Goal: Information Seeking & Learning: Learn about a topic

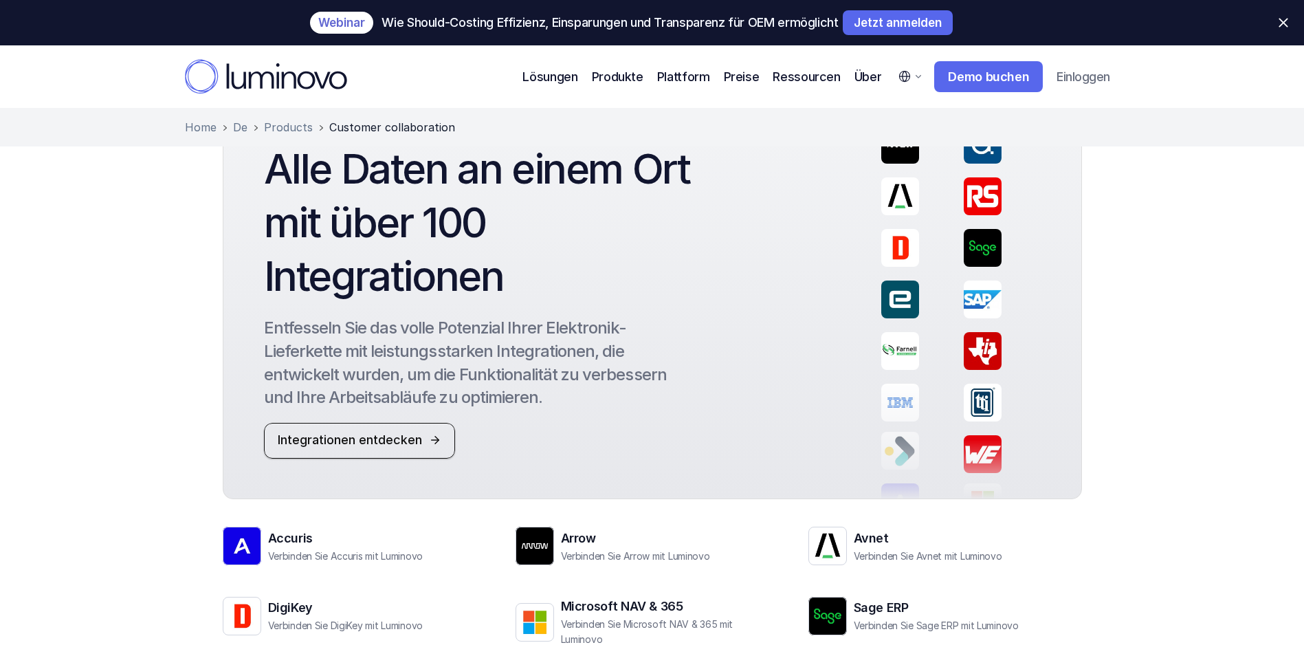
scroll to position [1799, 0]
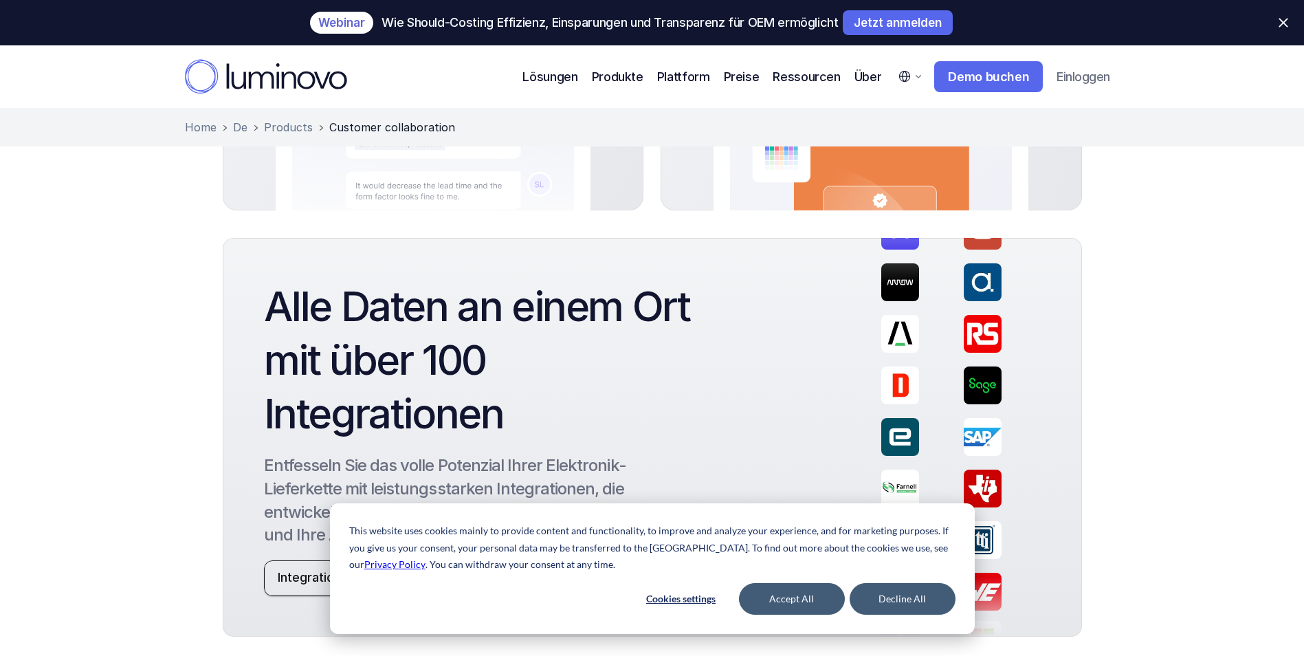
click at [129, 312] on div "Alle Daten an einem Ort mit über 100 Integrationen Entfesseln Sie das volle Pot…" at bounding box center [652, 574] width 1304 height 672
click at [815, 595] on button "Accept All" at bounding box center [792, 599] width 106 height 32
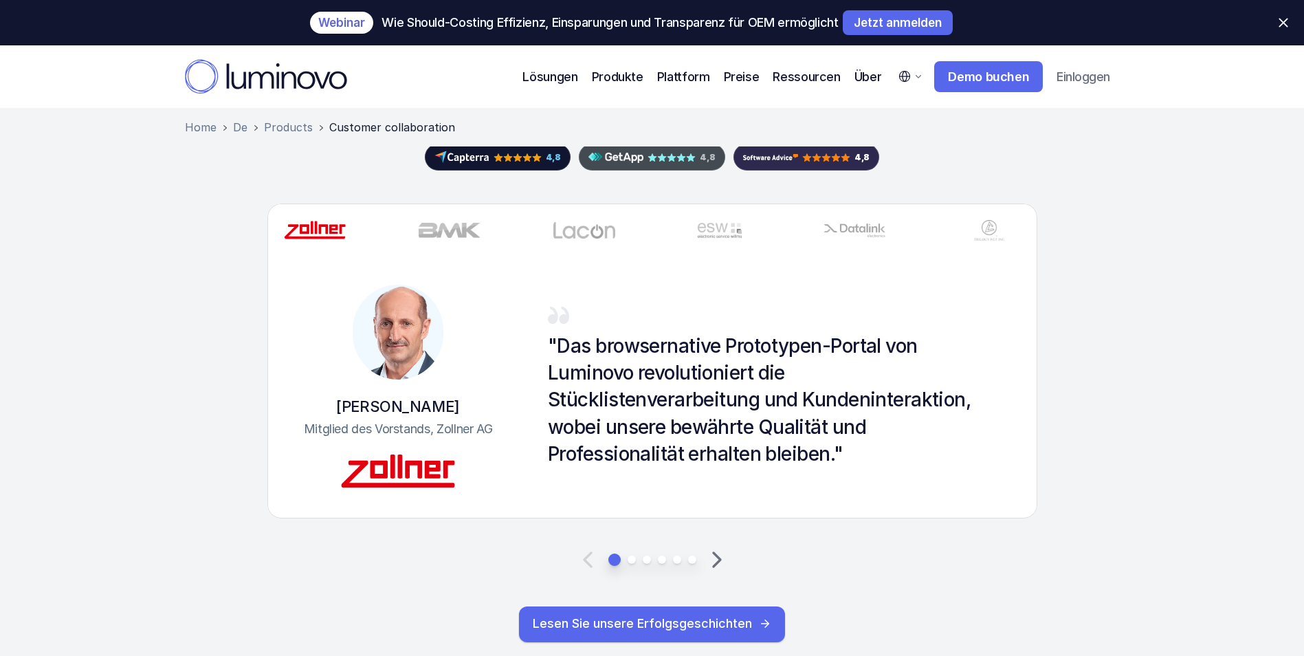
scroll to position [2624, 0]
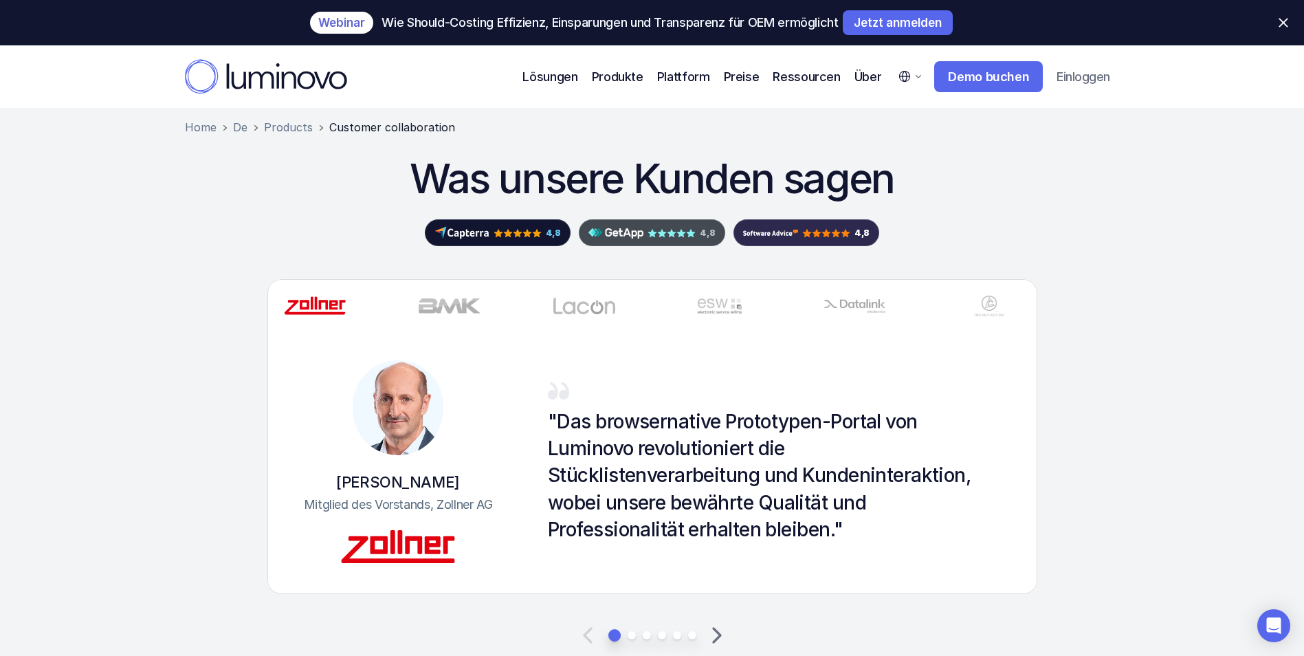
click at [718, 622] on icon at bounding box center [717, 636] width 28 height 28
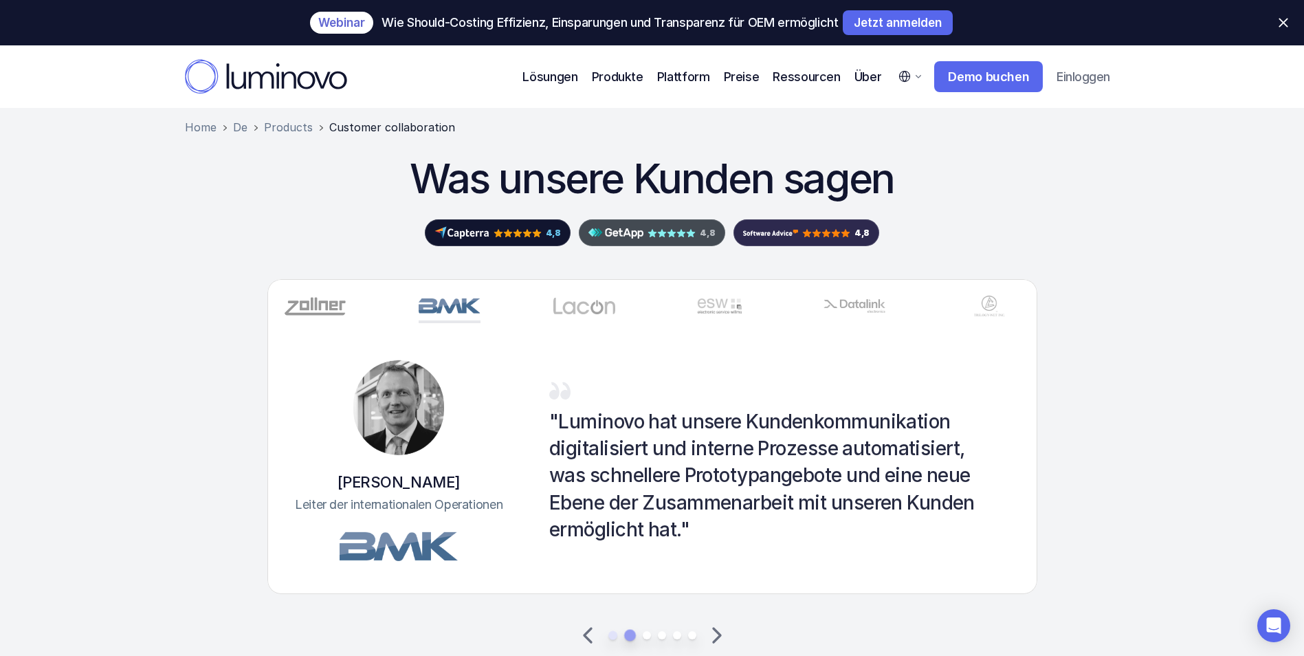
click at [717, 629] on polyline at bounding box center [717, 636] width 7 height 14
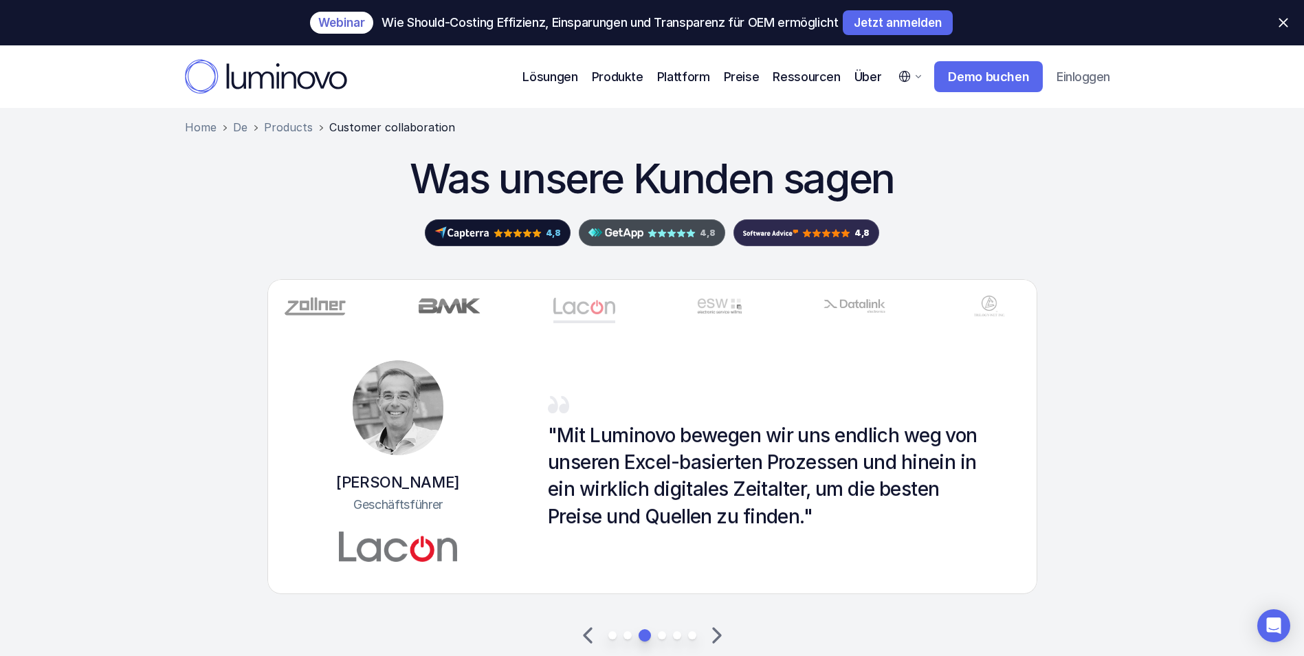
click at [717, 629] on polyline at bounding box center [717, 636] width 7 height 14
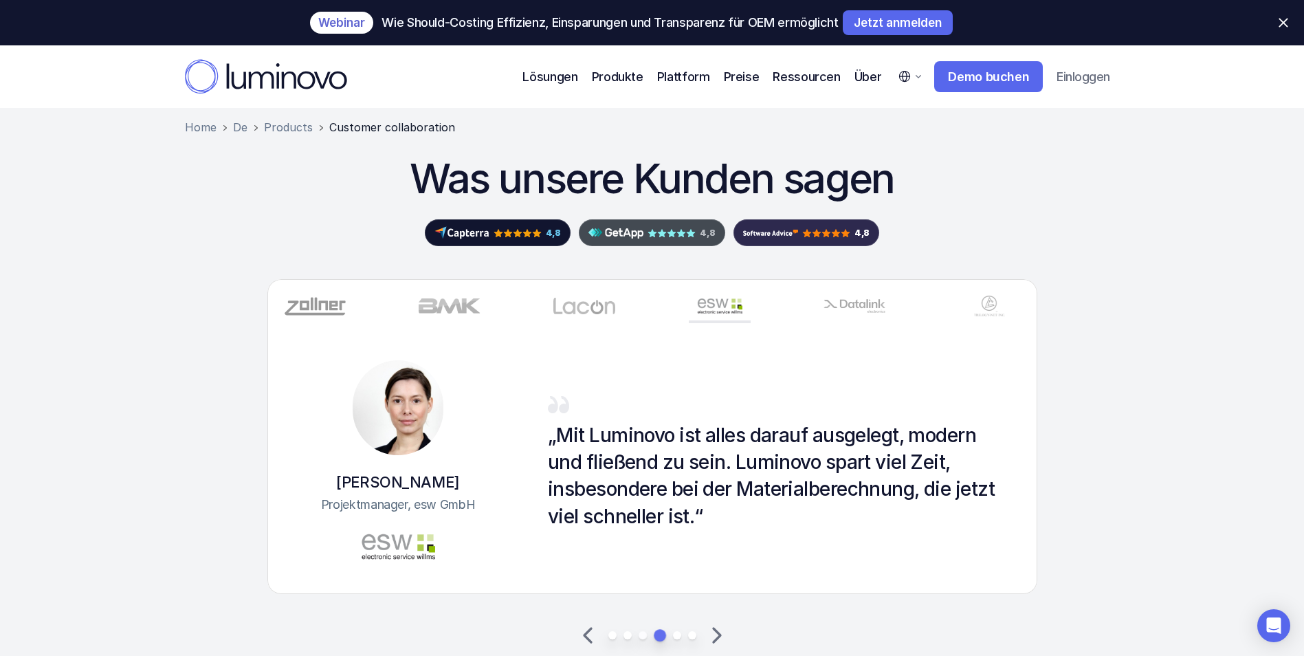
click at [717, 622] on icon at bounding box center [717, 636] width 28 height 28
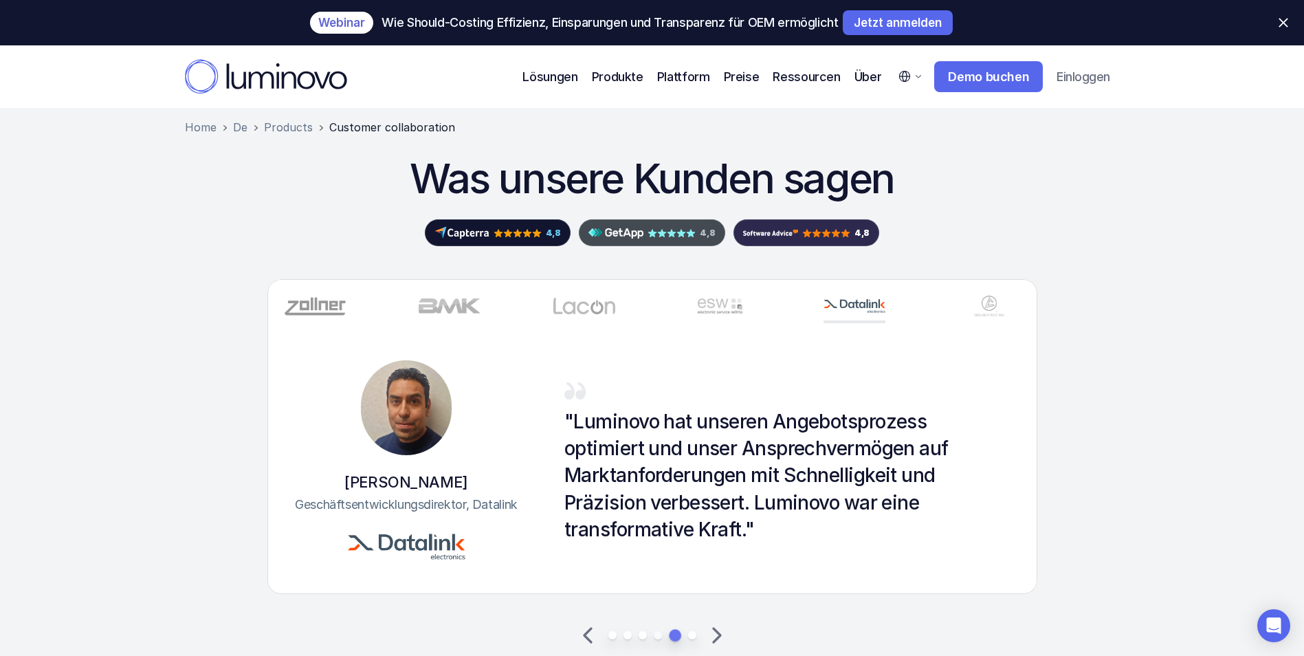
click at [717, 622] on icon at bounding box center [717, 636] width 28 height 28
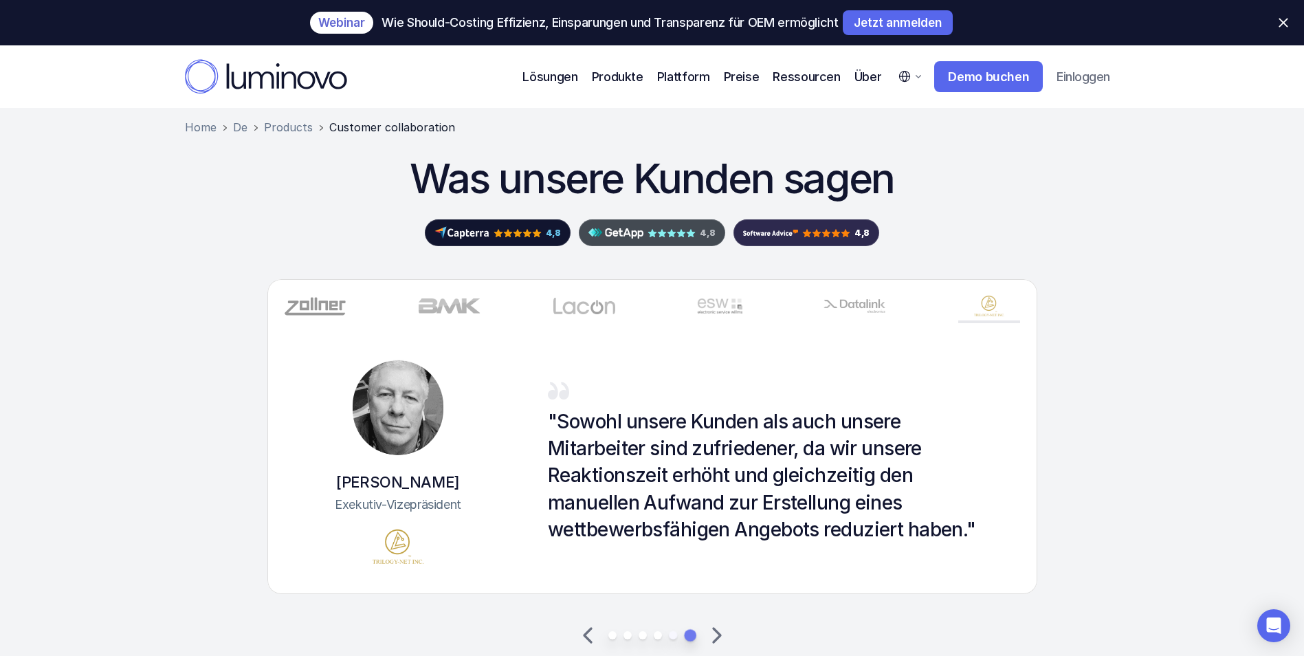
click at [717, 622] on icon at bounding box center [717, 636] width 28 height 28
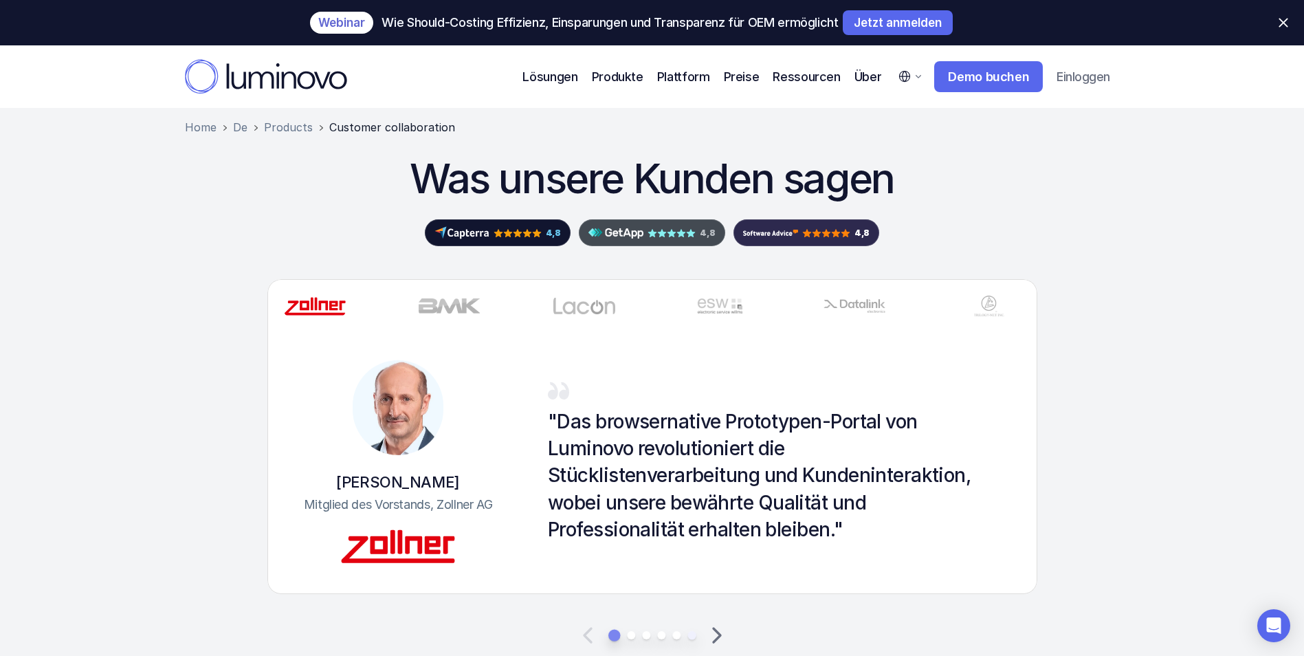
click at [717, 622] on icon at bounding box center [717, 636] width 28 height 28
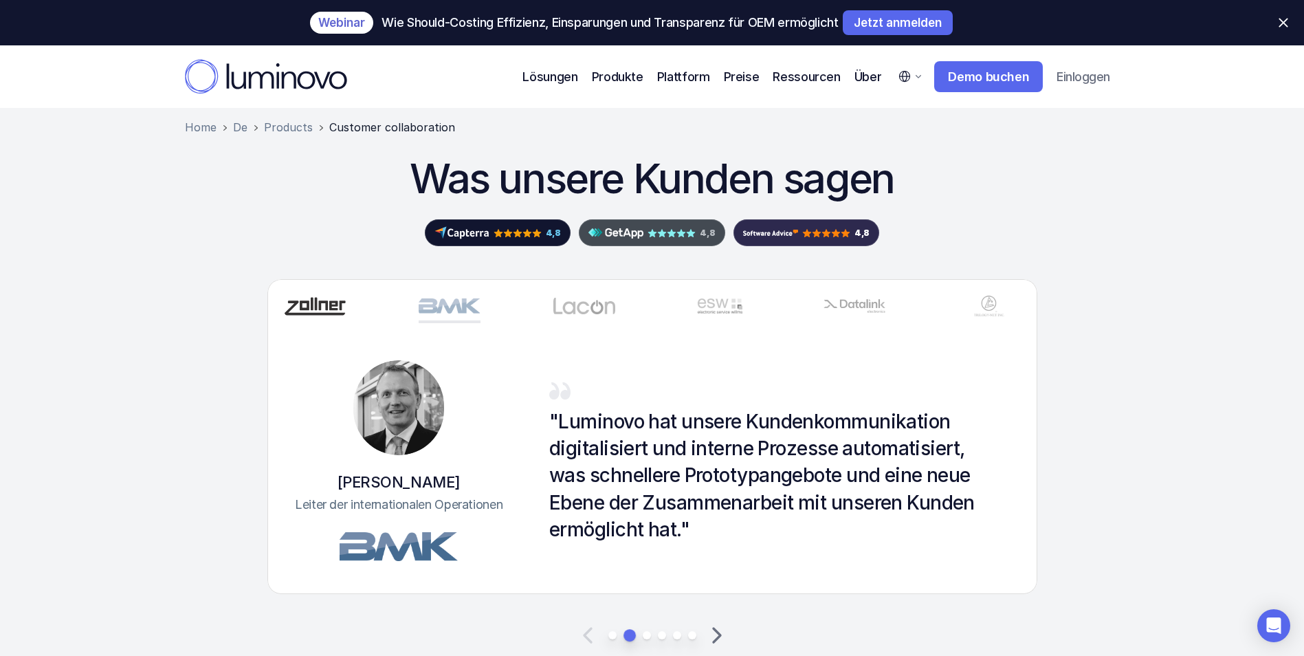
click at [717, 622] on icon at bounding box center [717, 636] width 28 height 28
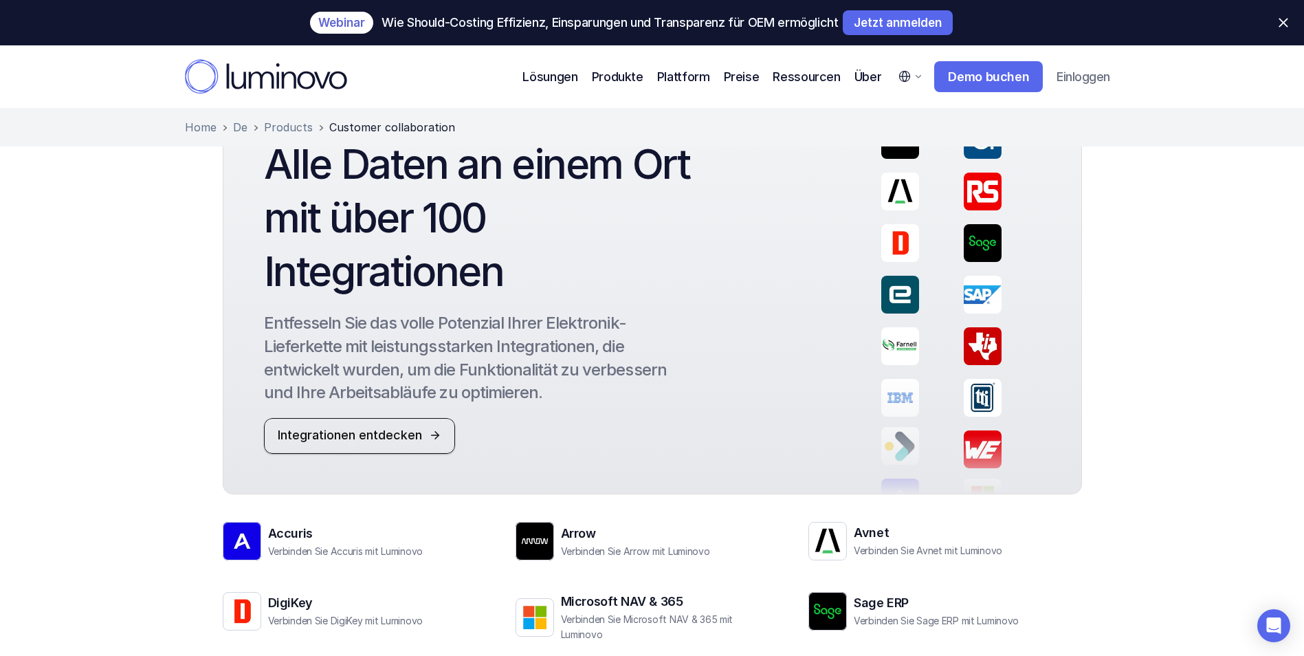
scroll to position [2074, 0]
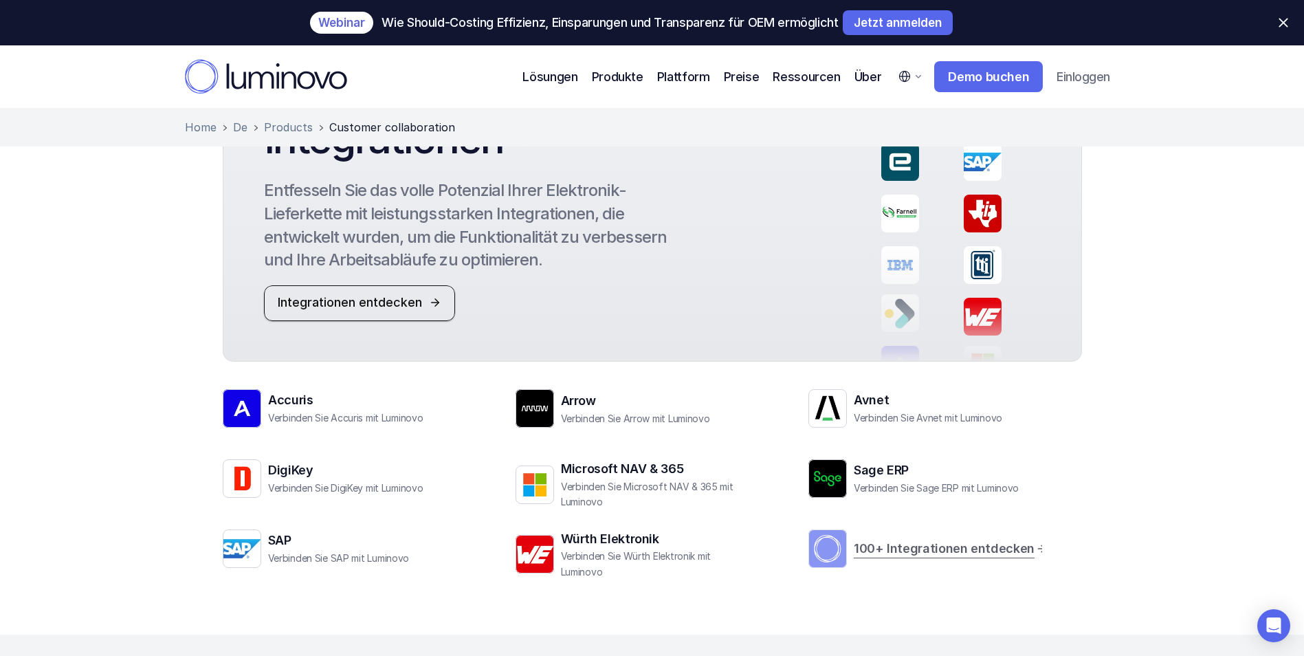
click at [952, 538] on p "100+ Integrationen entdecken" at bounding box center [944, 548] width 181 height 20
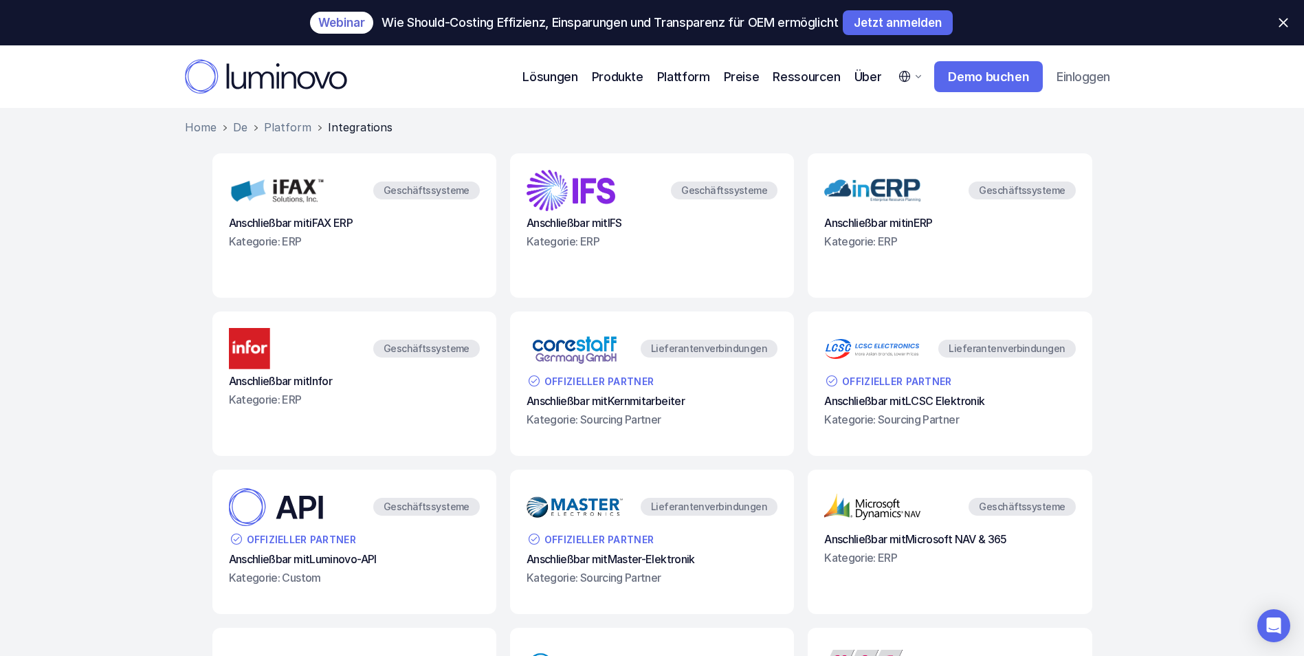
scroll to position [2372, 0]
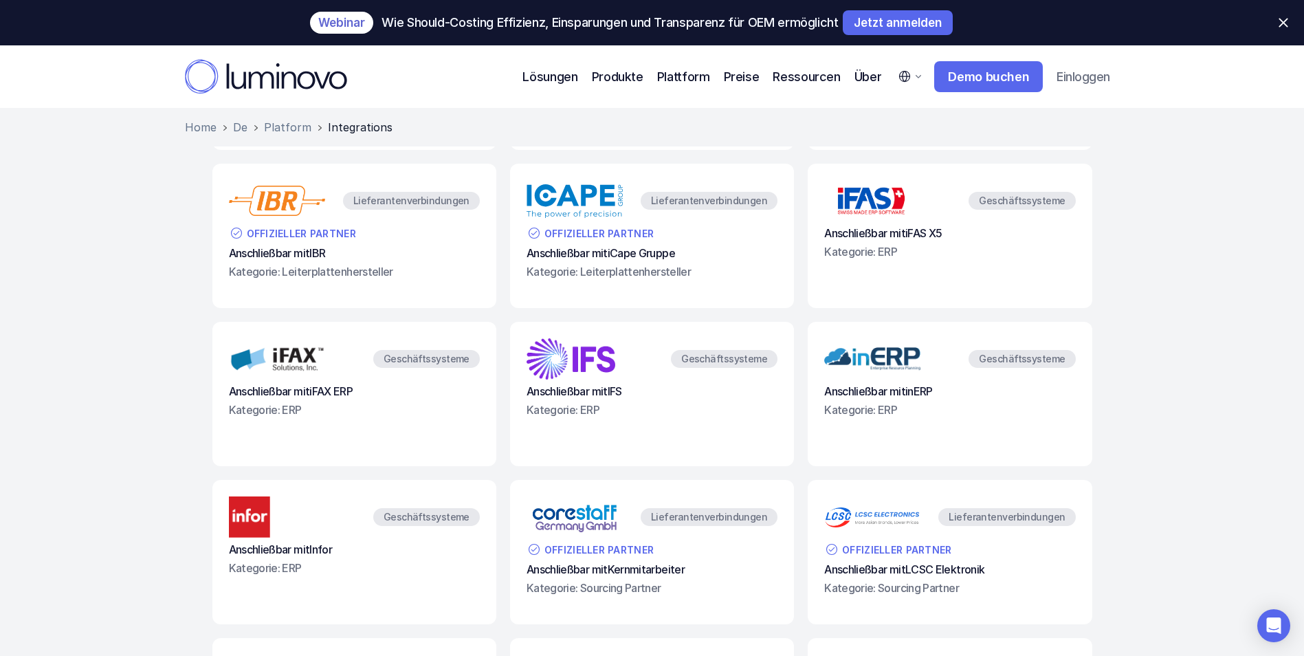
click at [182, 435] on div "Übersicht unserer Integrationen Sie können Luminovo mit den Werkzeugen und Dien…" at bounding box center [652, 399] width 1304 height 5251
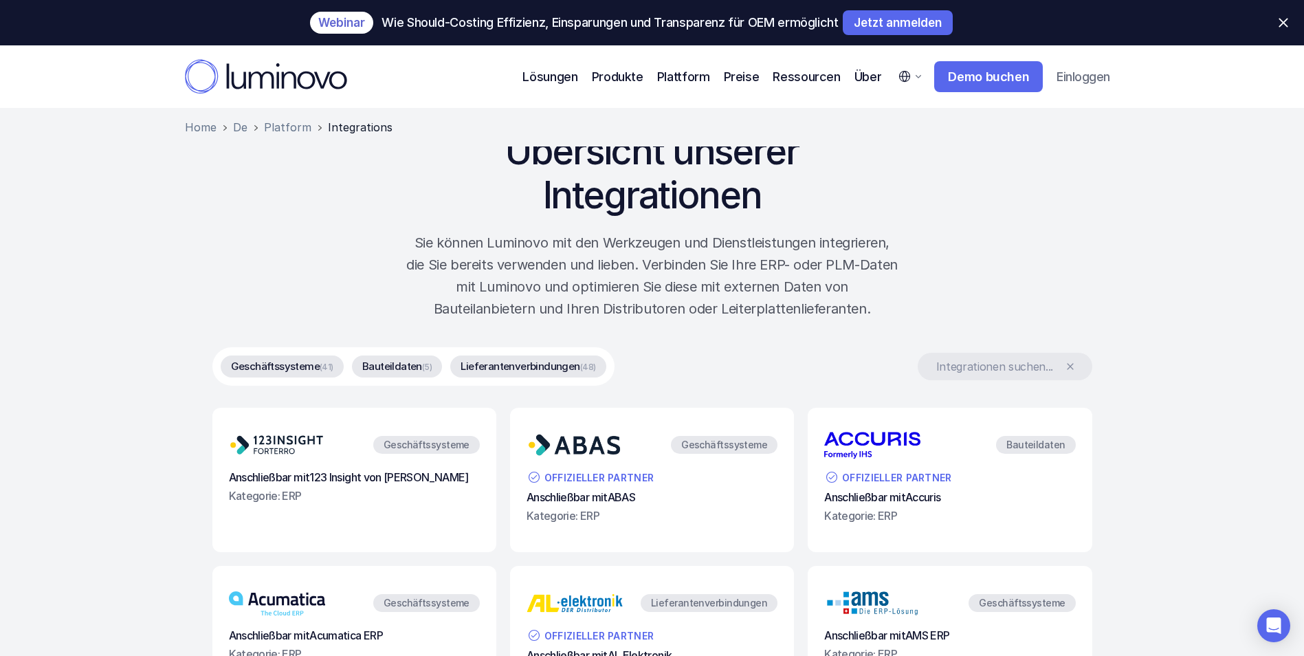
scroll to position [0, 0]
